Goal: Task Accomplishment & Management: Manage account settings

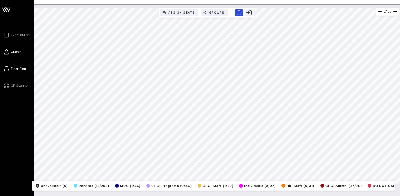
click at [7, 52] on icon at bounding box center [6, 52] width 7 height 1
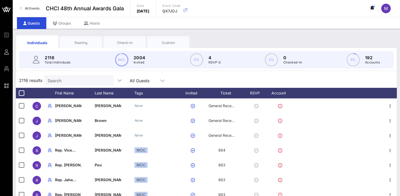
click at [74, 41] on div "Seating" at bounding box center [81, 42] width 34 height 5
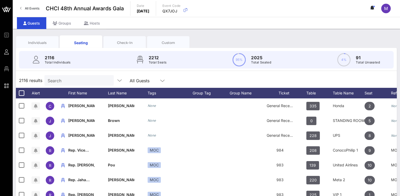
click at [54, 76] on div "Search" at bounding box center [79, 80] width 62 height 11
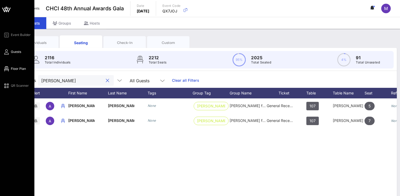
type input "[PERSON_NAME]"
click at [17, 67] on span "Floor Plan" at bounding box center [18, 68] width 15 height 5
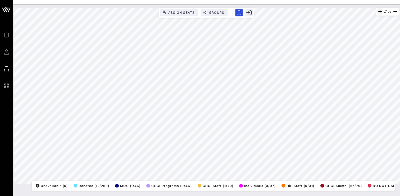
click at [379, 12] on icon "button" at bounding box center [380, 11] width 6 height 6
click at [379, 12] on icon "button" at bounding box center [379, 11] width 6 height 6
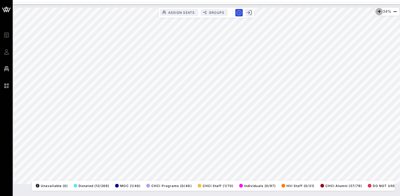
click at [379, 12] on icon "button" at bounding box center [379, 11] width 6 height 6
click at [376, 11] on icon "button" at bounding box center [379, 11] width 6 height 6
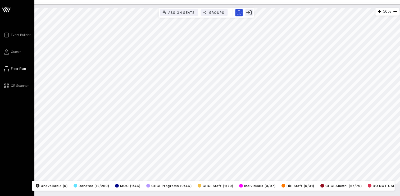
click at [7, 56] on div "Event Builder Guests Floor Plan QR Scanner" at bounding box center [18, 60] width 31 height 57
click at [13, 51] on span "Guests" at bounding box center [16, 51] width 10 height 5
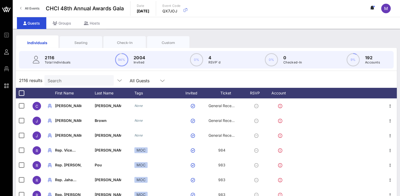
click at [83, 43] on div "Seating" at bounding box center [81, 42] width 34 height 5
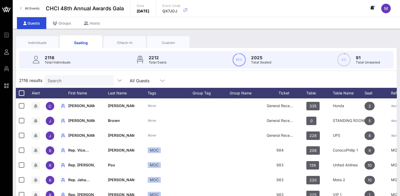
click at [61, 82] on input "Search" at bounding box center [79, 80] width 62 height 7
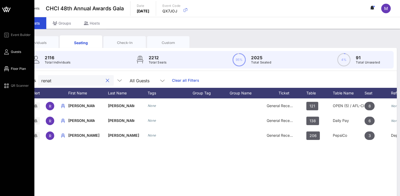
type input "renat"
click at [18, 71] on span "Floor Plan" at bounding box center [18, 68] width 15 height 5
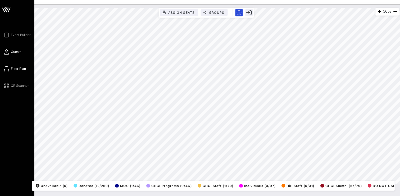
click at [8, 52] on icon at bounding box center [6, 52] width 7 height 1
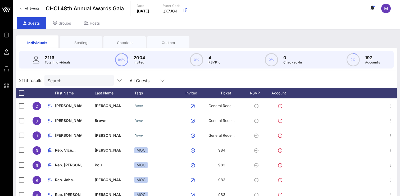
click at [74, 43] on div "Seating" at bounding box center [81, 42] width 34 height 5
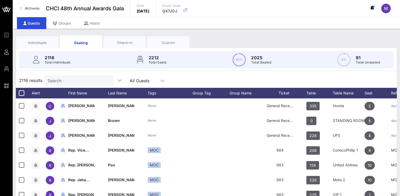
click at [61, 80] on input "Search" at bounding box center [79, 80] width 62 height 7
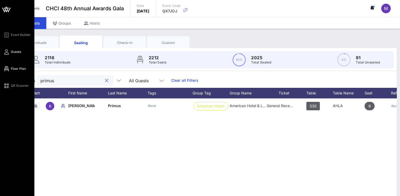
type input "primus"
click at [12, 70] on span "Floor Plan" at bounding box center [18, 68] width 15 height 5
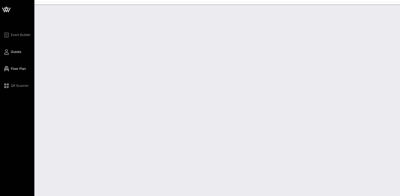
click at [11, 53] on span "Guests" at bounding box center [16, 51] width 10 height 5
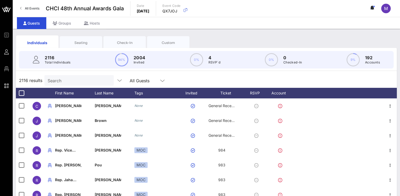
click at [39, 40] on div "Individuals" at bounding box center [37, 43] width 34 height 6
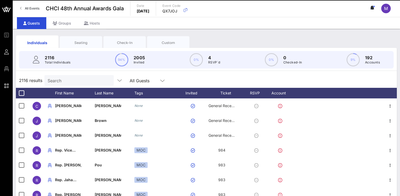
click at [72, 80] on input "Search" at bounding box center [79, 80] width 62 height 7
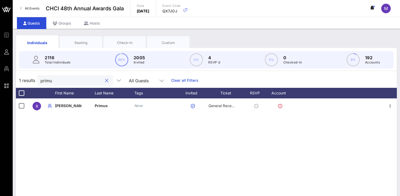
click at [57, 83] on input "primu" at bounding box center [71, 80] width 62 height 7
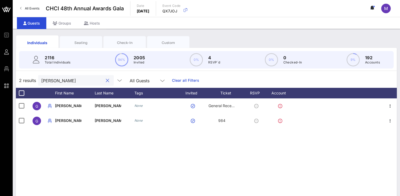
click at [72, 42] on div "Seating" at bounding box center [81, 42] width 34 height 5
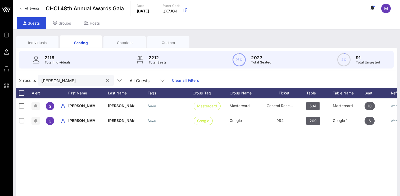
click at [57, 81] on input "[PERSON_NAME]" at bounding box center [72, 80] width 62 height 7
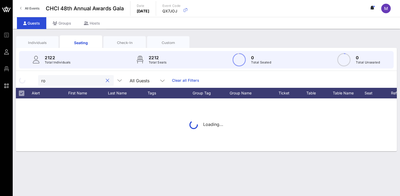
type input "r"
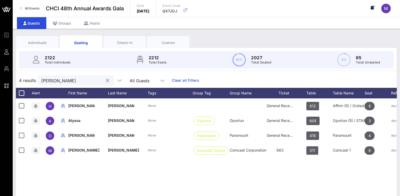
type input "[PERSON_NAME]"
click at [40, 41] on div "Individuals" at bounding box center [37, 42] width 34 height 5
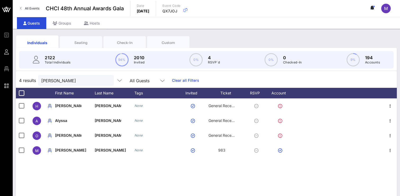
click at [76, 40] on div "Seating" at bounding box center [81, 42] width 34 height 5
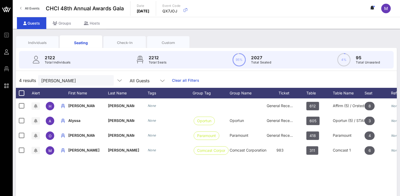
click at [37, 42] on div "Individuals" at bounding box center [37, 42] width 34 height 5
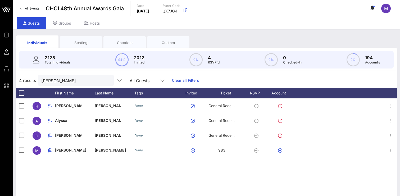
click at [73, 44] on div "Seating" at bounding box center [81, 42] width 34 height 5
